Goal: Transaction & Acquisition: Purchase product/service

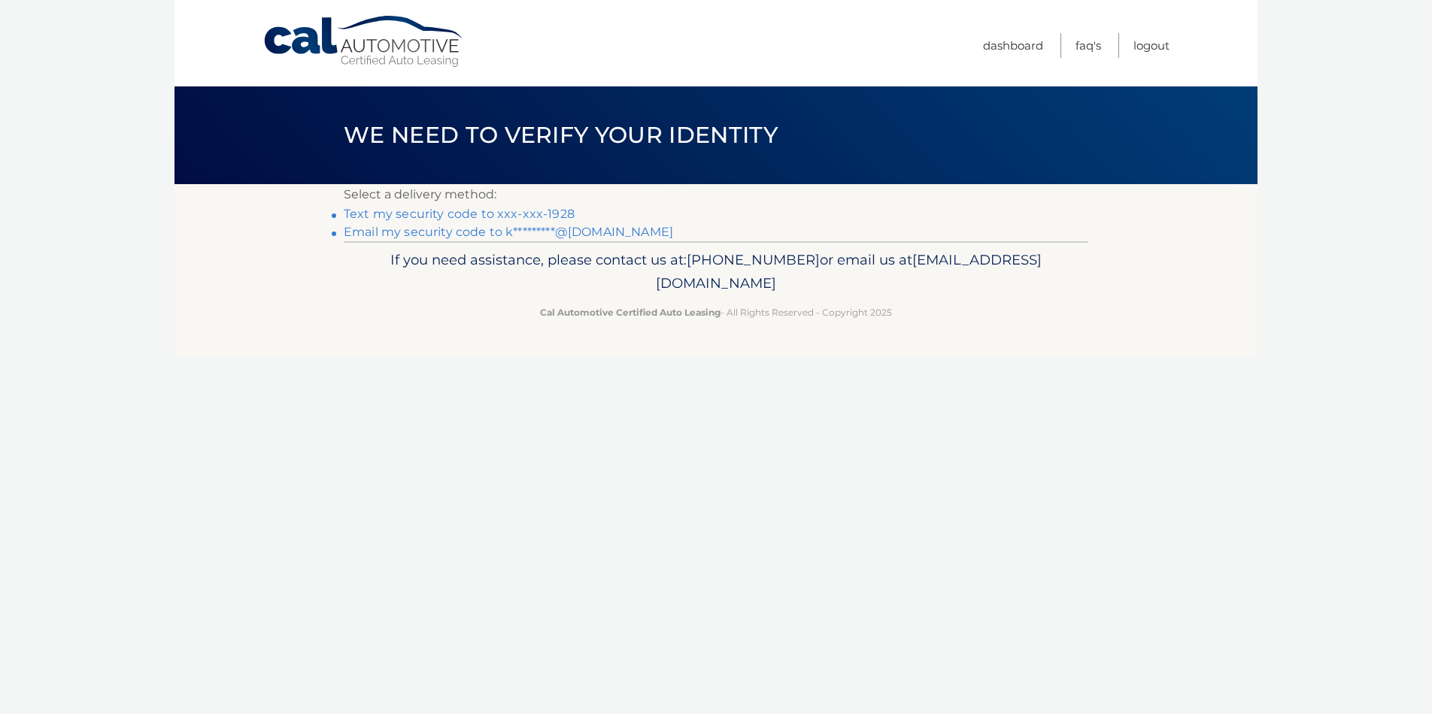
drag, startPoint x: 317, startPoint y: 96, endPoint x: 289, endPoint y: 103, distance: 28.6
click at [289, 103] on div "We need to verify your identity" at bounding box center [715, 135] width 1083 height 98
click at [369, 592] on div "Cal Automotive Menu Dashboard FAQ's Logout ×" at bounding box center [715, 357] width 1083 height 714
click at [415, 215] on link "Text my security code to xxx-xxx-1928" at bounding box center [459, 214] width 231 height 14
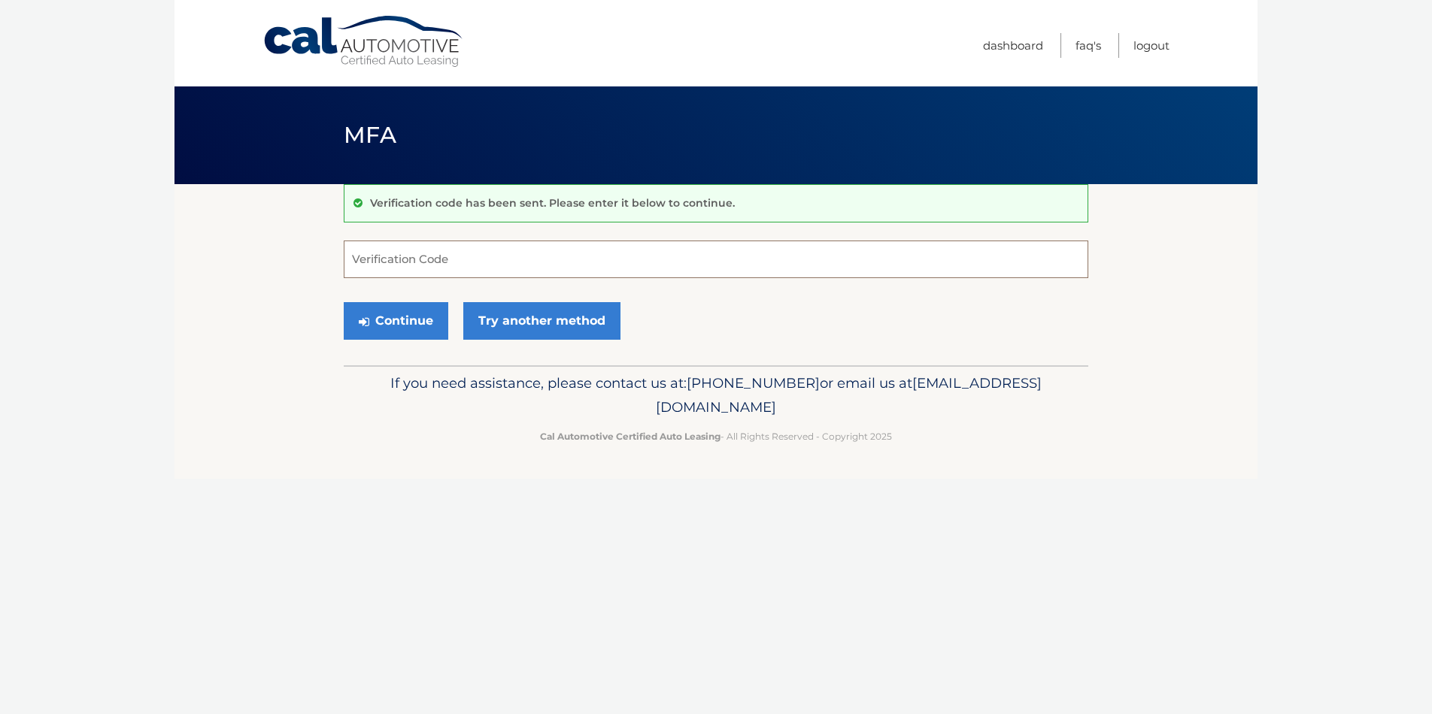
click at [417, 255] on input "Verification Code" at bounding box center [716, 260] width 744 height 38
type input "638950"
click at [394, 339] on button "Continue" at bounding box center [396, 321] width 105 height 38
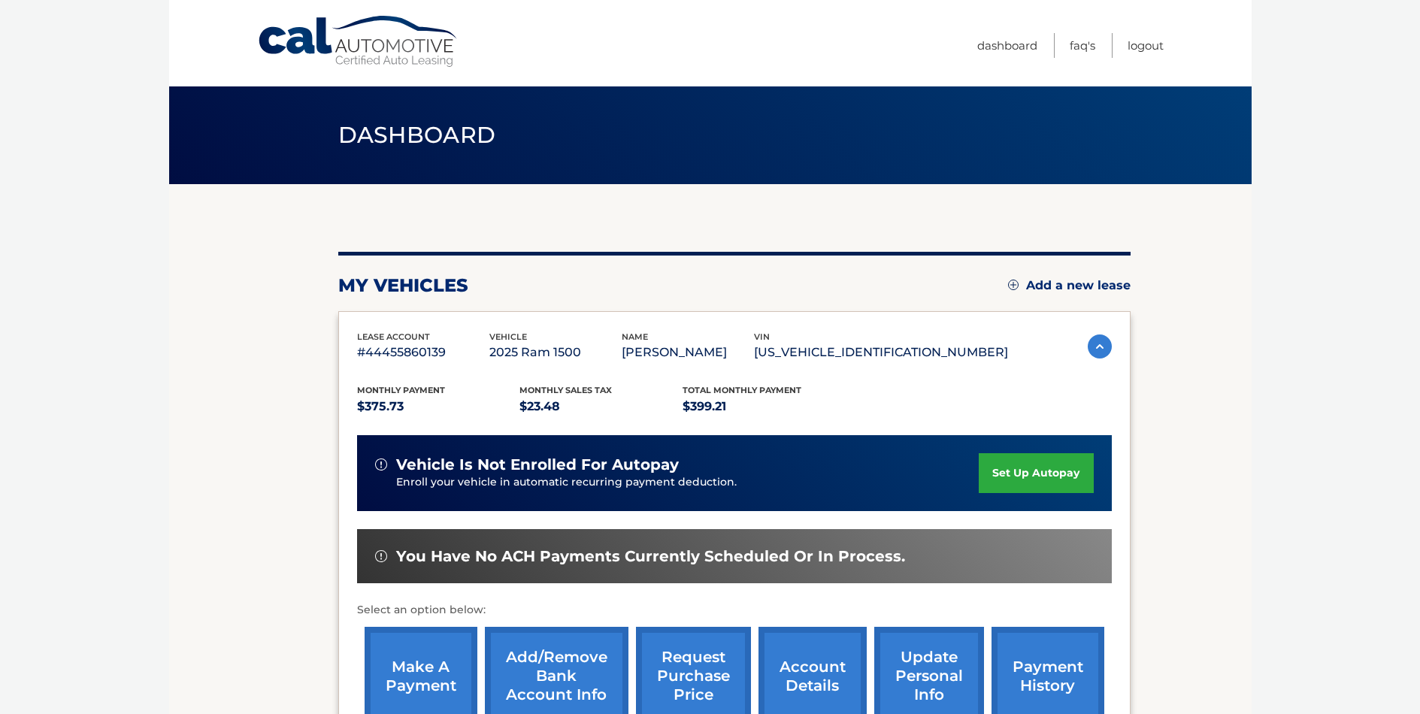
scroll to position [75, 0]
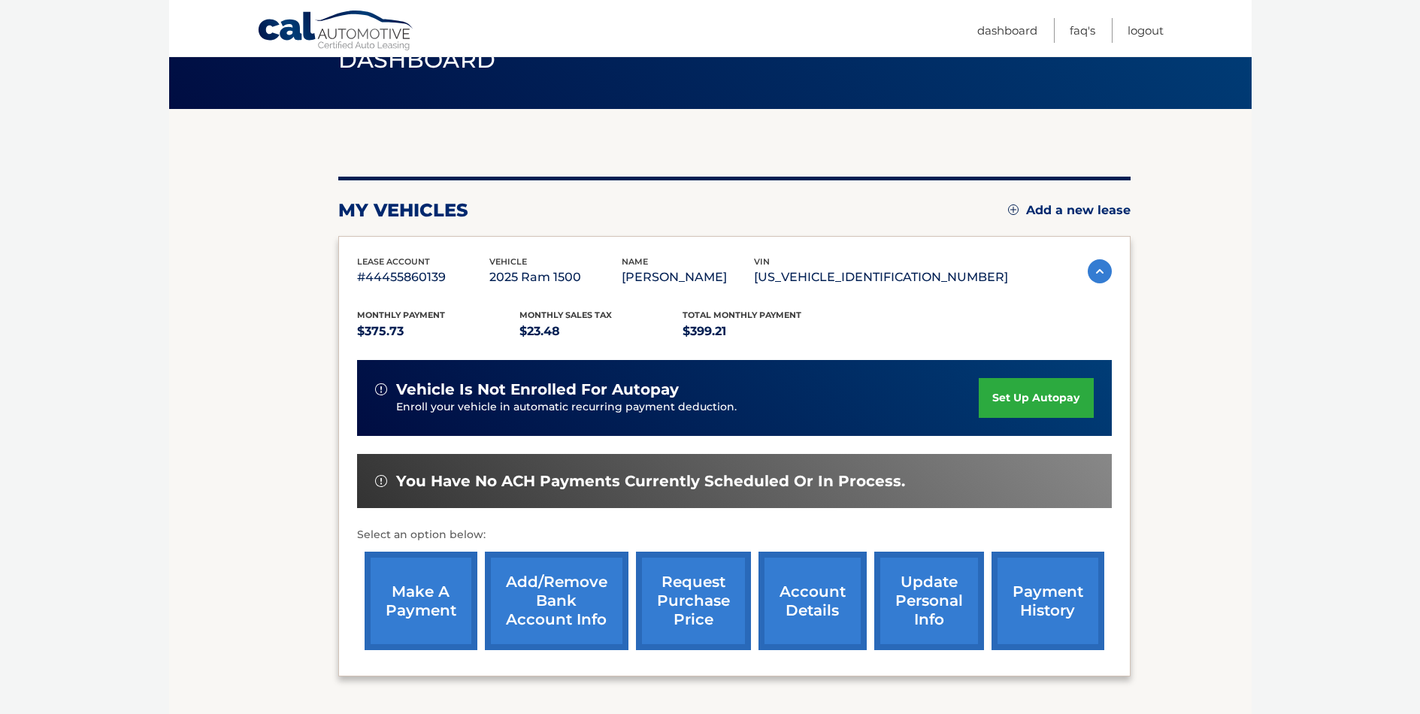
click at [408, 594] on link "make a payment" at bounding box center [421, 601] width 113 height 98
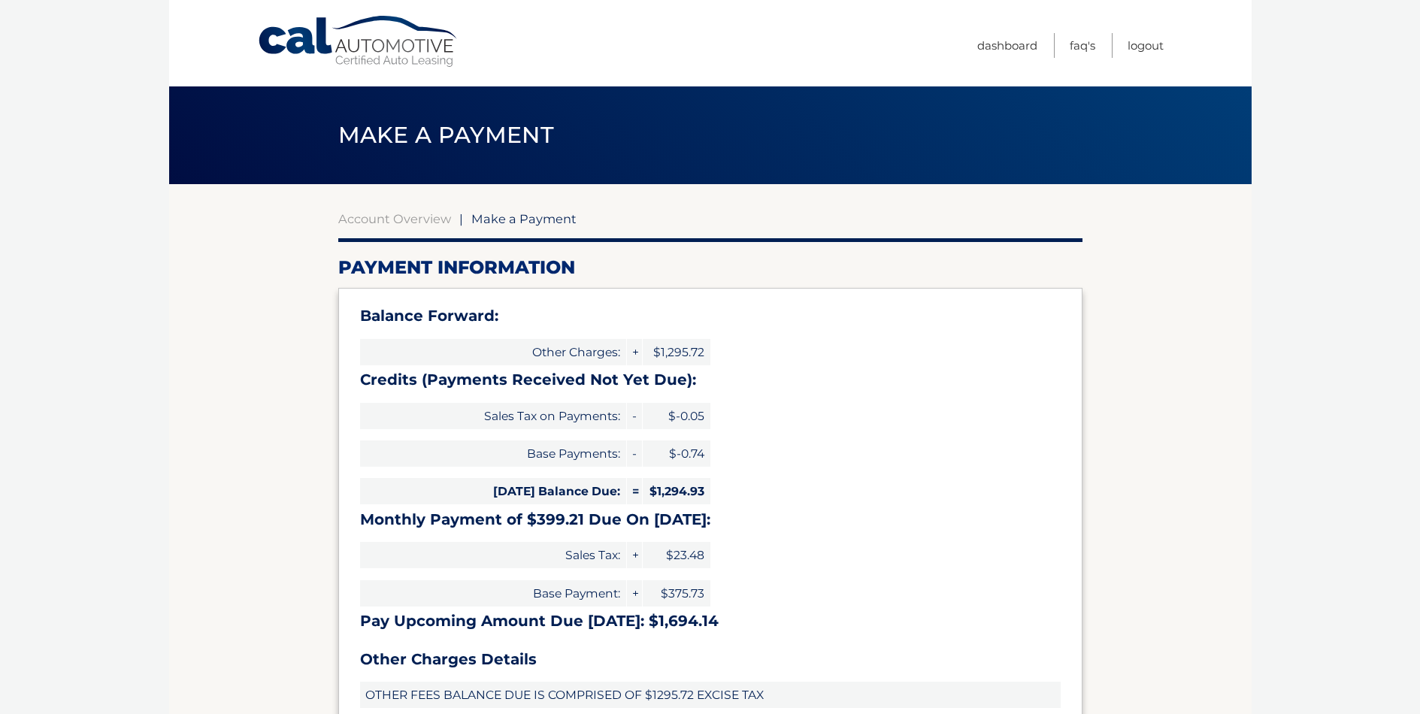
select select "M2NhYjkyZWMtOGU3Yi00YjE3LTg1YTgtYjM0ZGM0YjI3Nzhk"
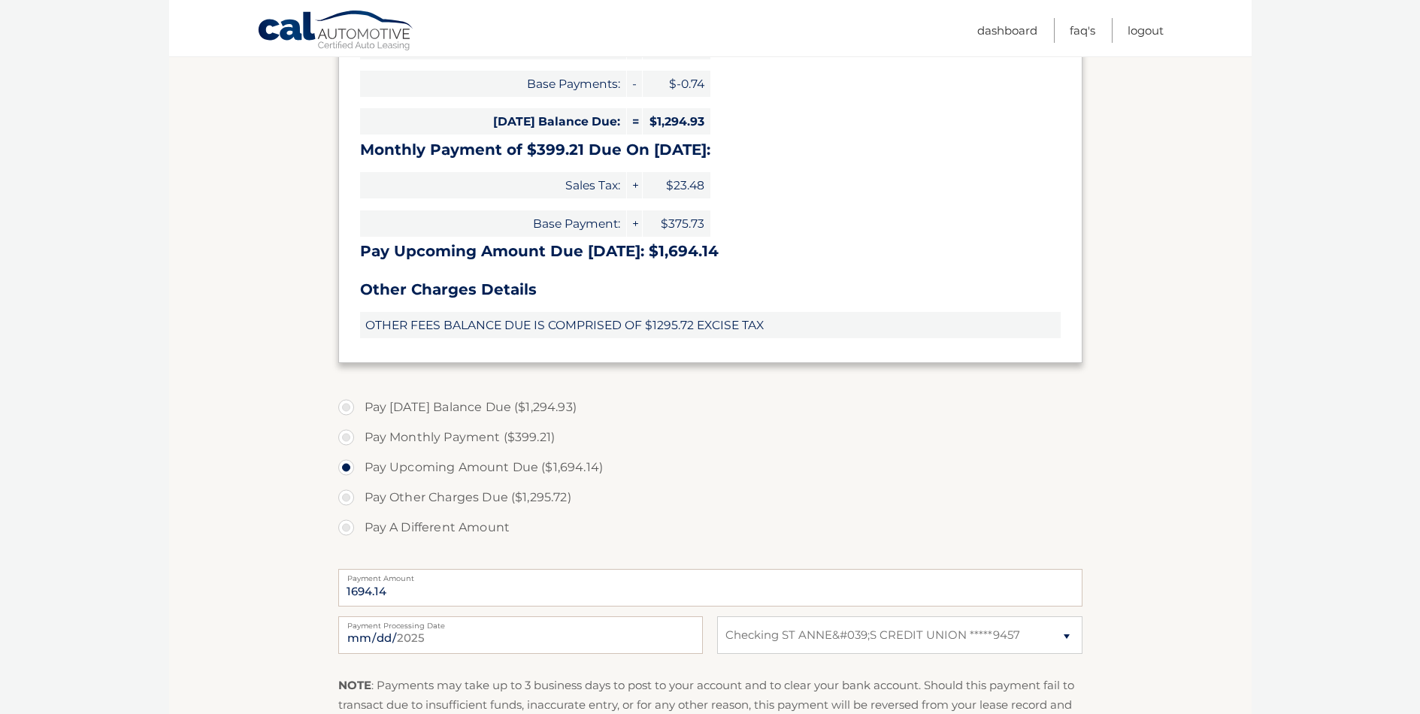
scroll to position [376, 0]
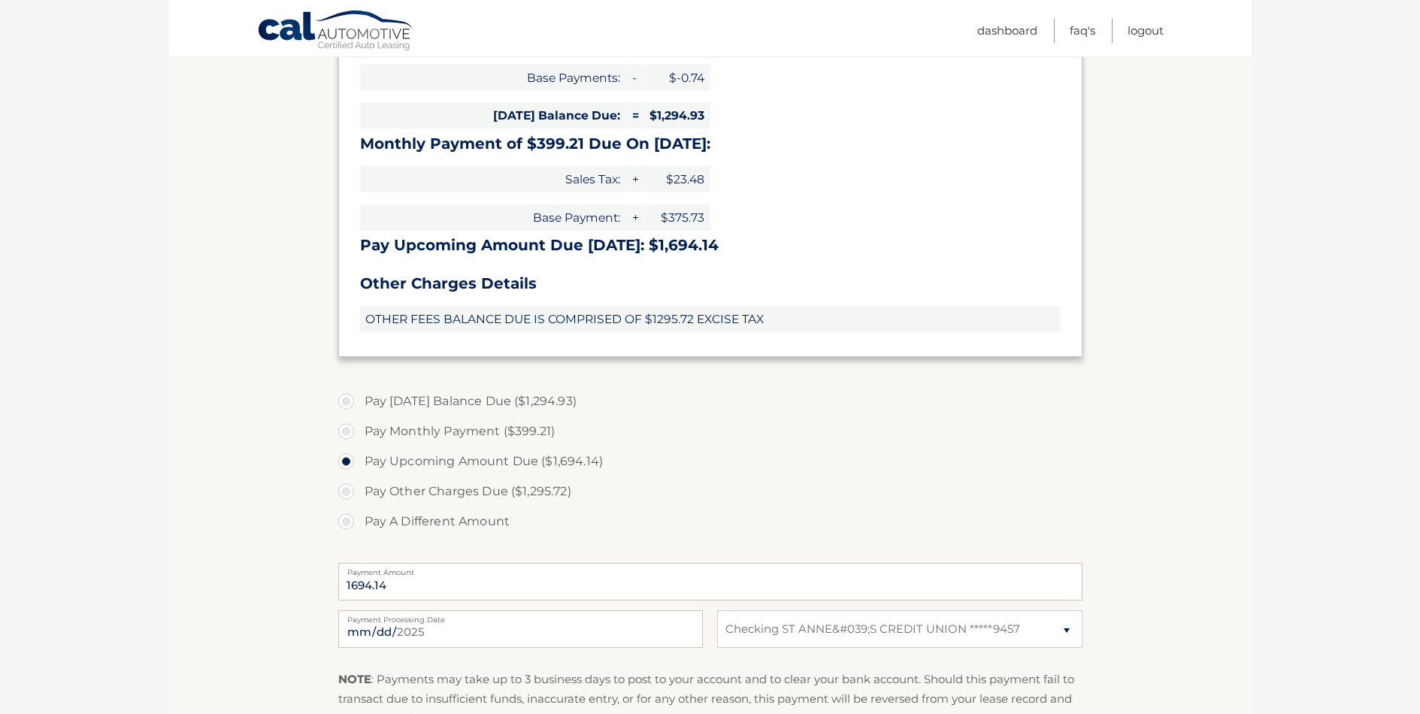
click at [347, 427] on label "Pay Monthly Payment ($399.21)" at bounding box center [710, 432] width 744 height 30
click at [347, 427] on input "Pay Monthly Payment ($399.21)" at bounding box center [351, 429] width 15 height 24
radio input "true"
type input "399.21"
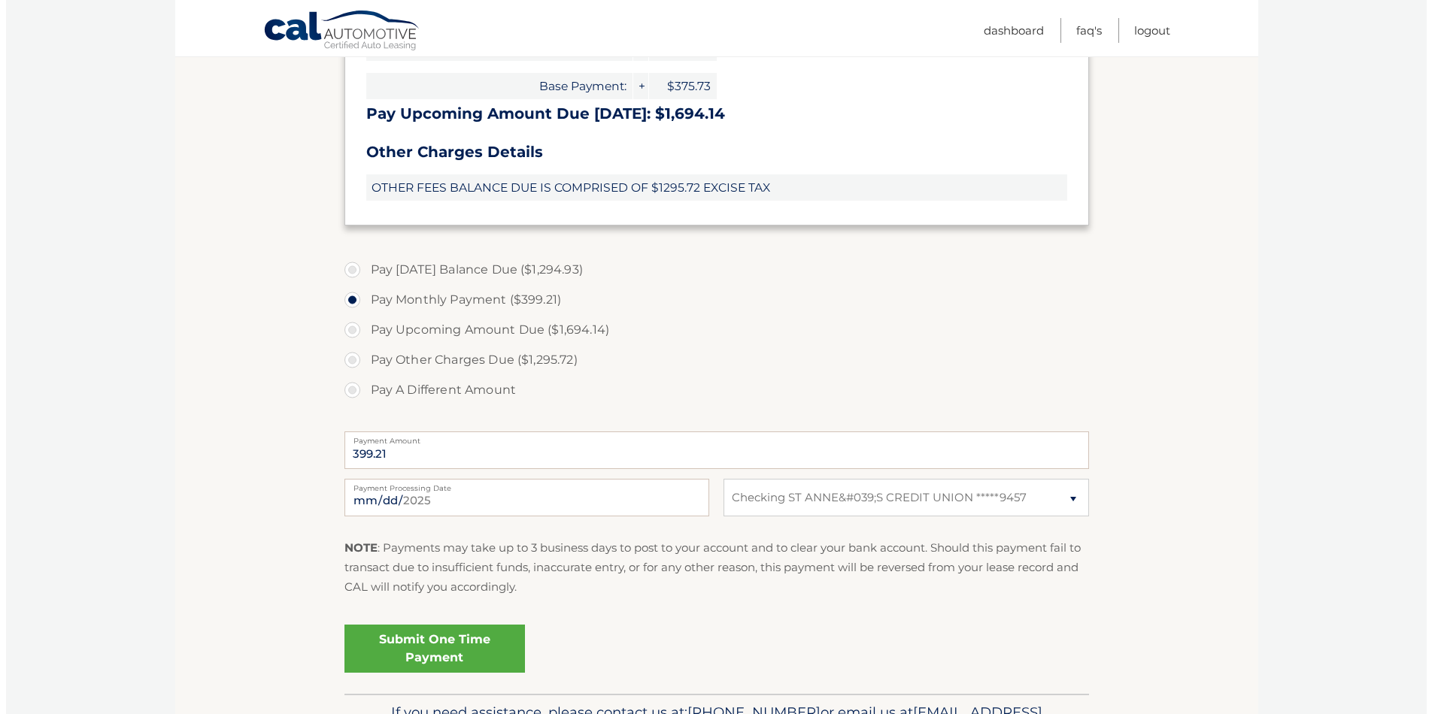
scroll to position [601, 0]
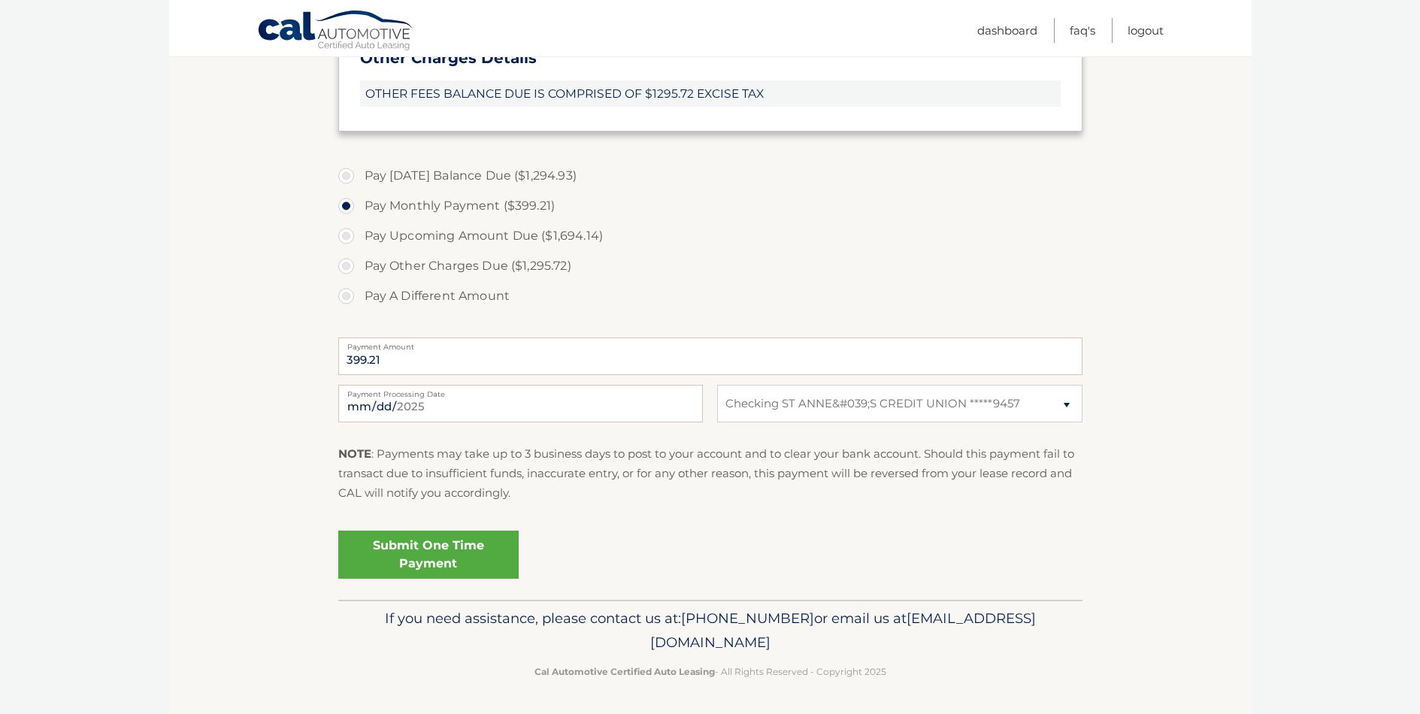
click at [441, 556] on link "Submit One Time Payment" at bounding box center [428, 555] width 180 height 48
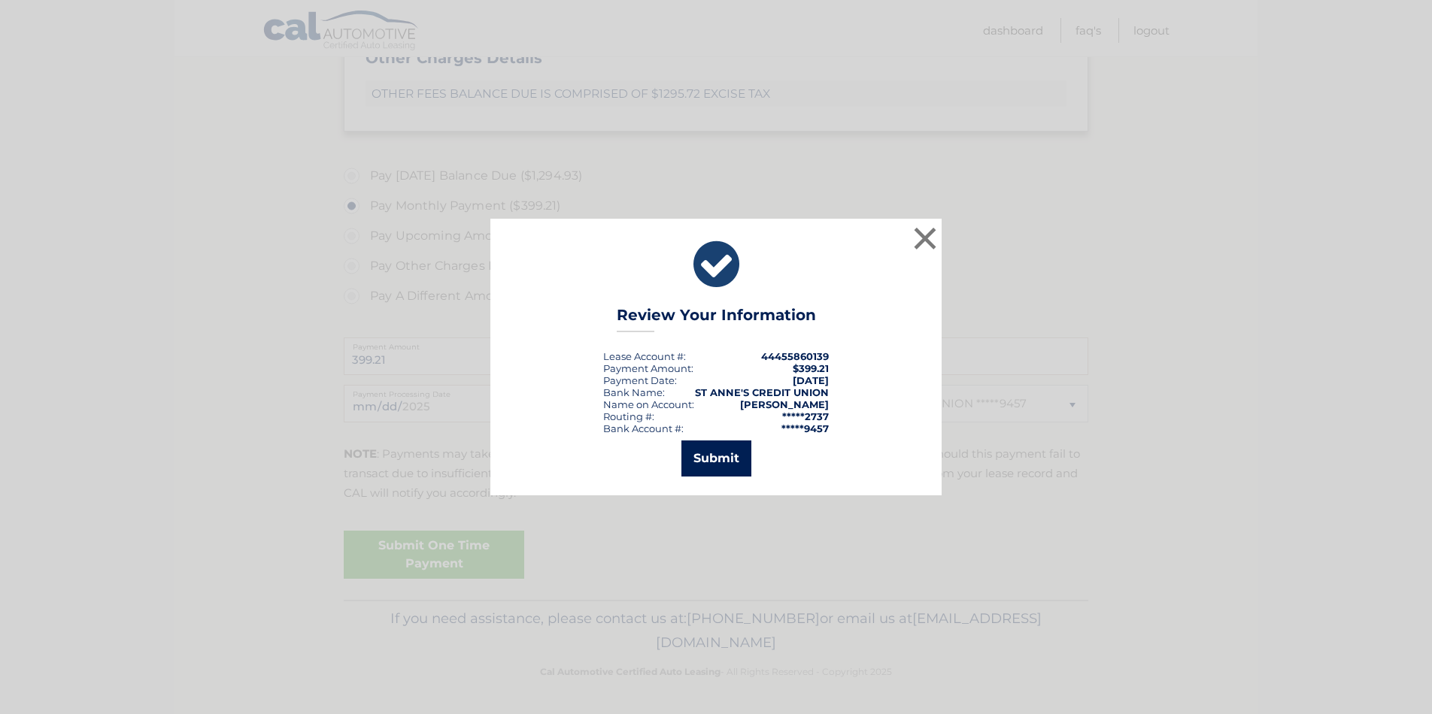
click at [722, 453] on button "Submit" at bounding box center [716, 459] width 70 height 36
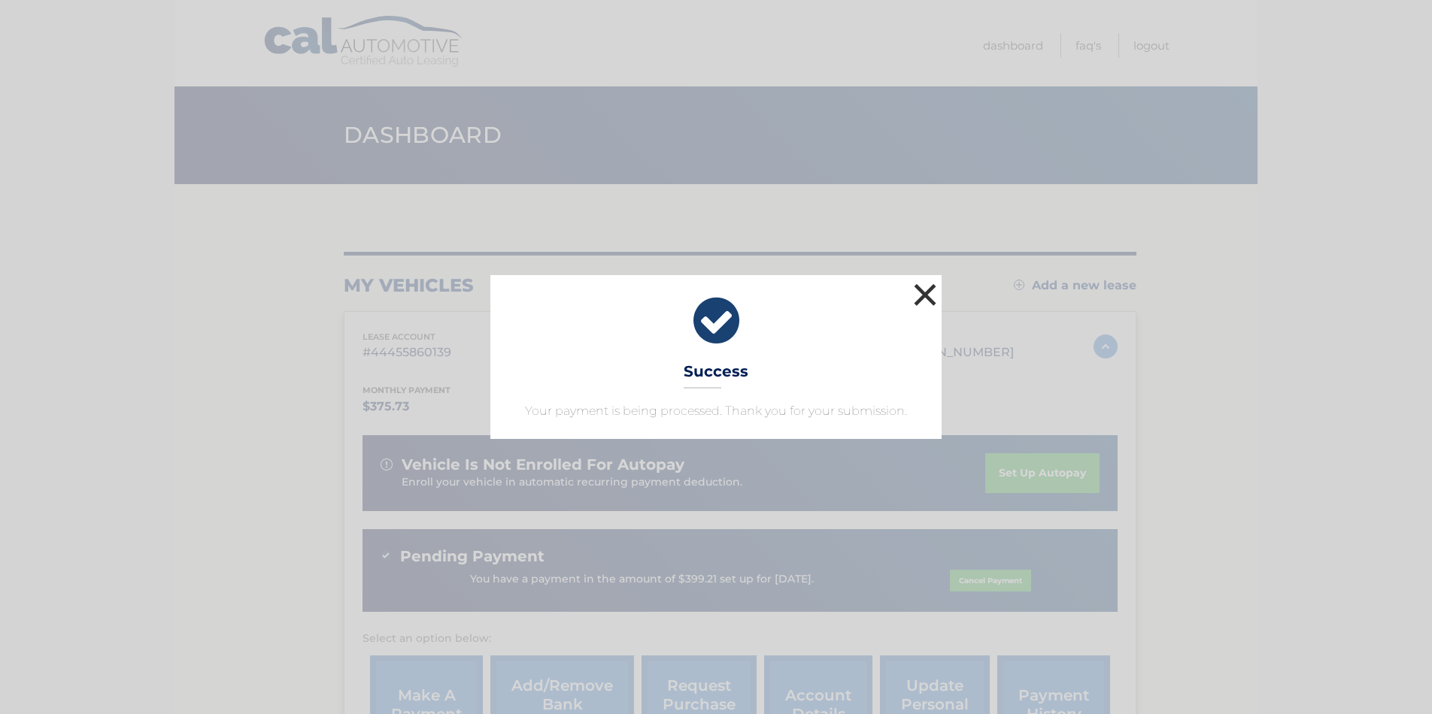
click at [923, 296] on button "×" at bounding box center [925, 295] width 30 height 30
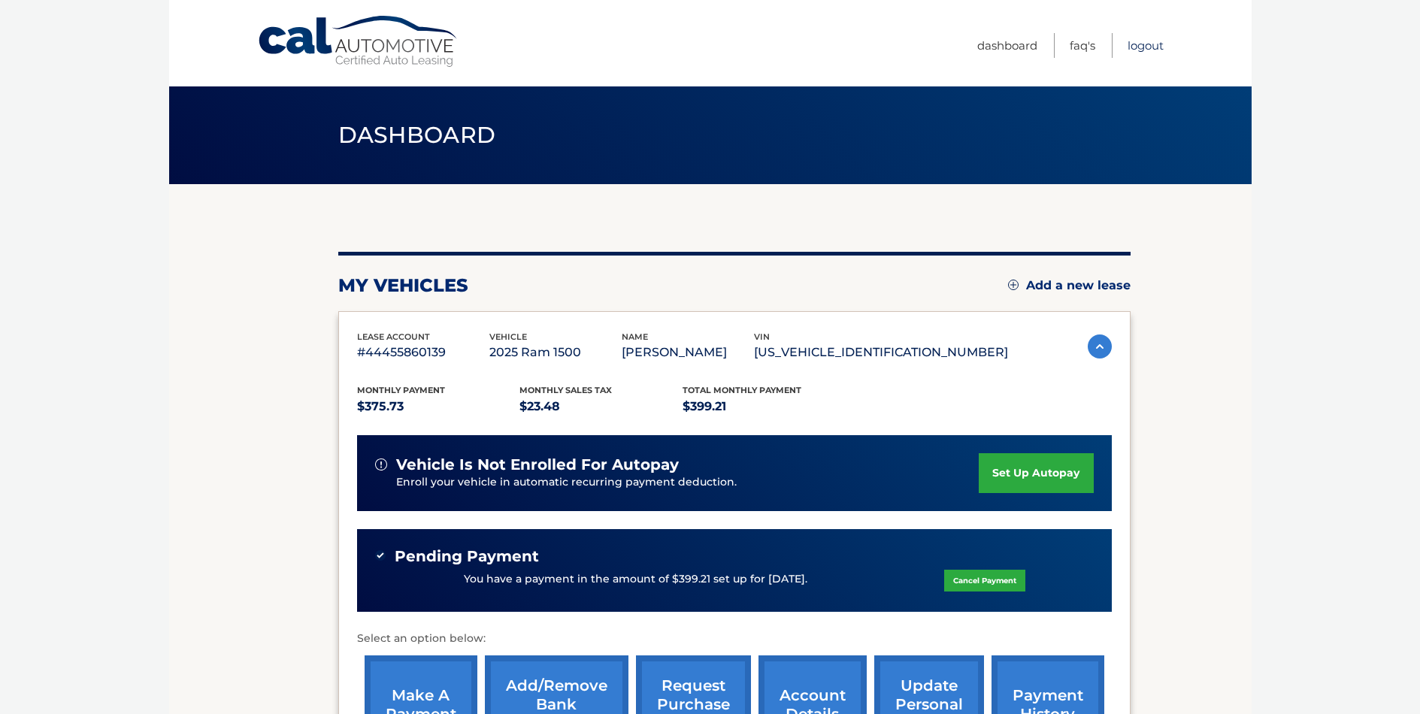
click at [1137, 41] on link "Logout" at bounding box center [1146, 45] width 36 height 25
